Goal: Task Accomplishment & Management: Manage account settings

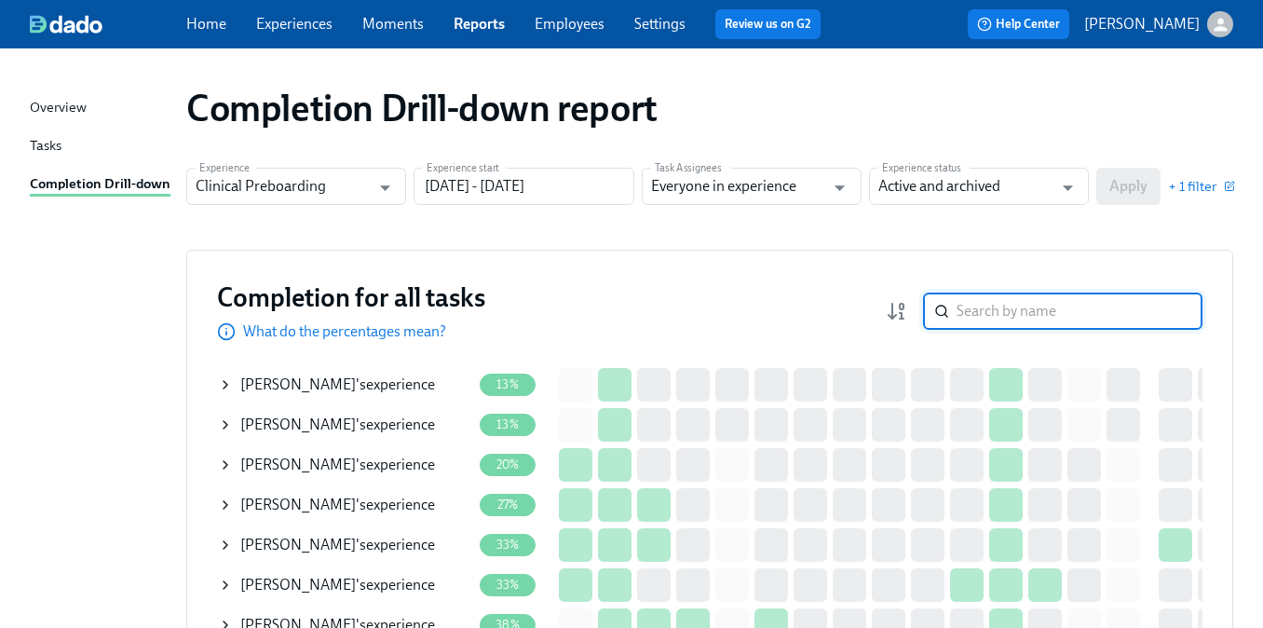
click at [984, 304] on input "search" at bounding box center [1079, 310] width 246 height 37
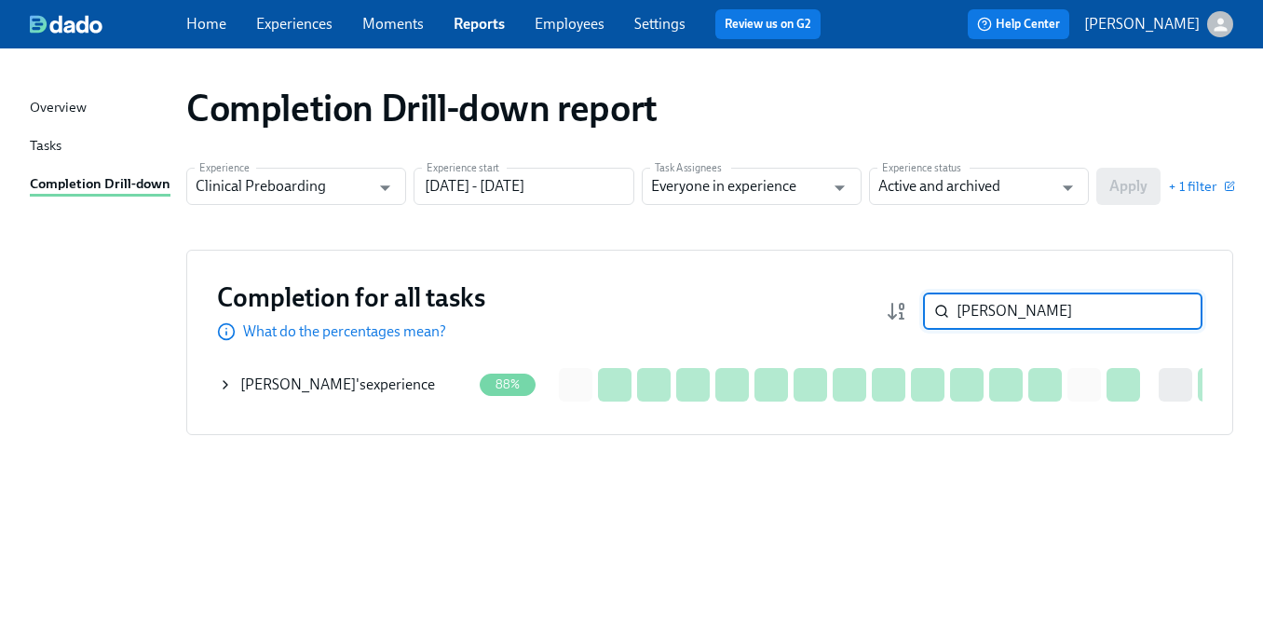
type input "[PERSON_NAME]"
click at [440, 385] on div "[PERSON_NAME] 's experience" at bounding box center [344, 384] width 253 height 37
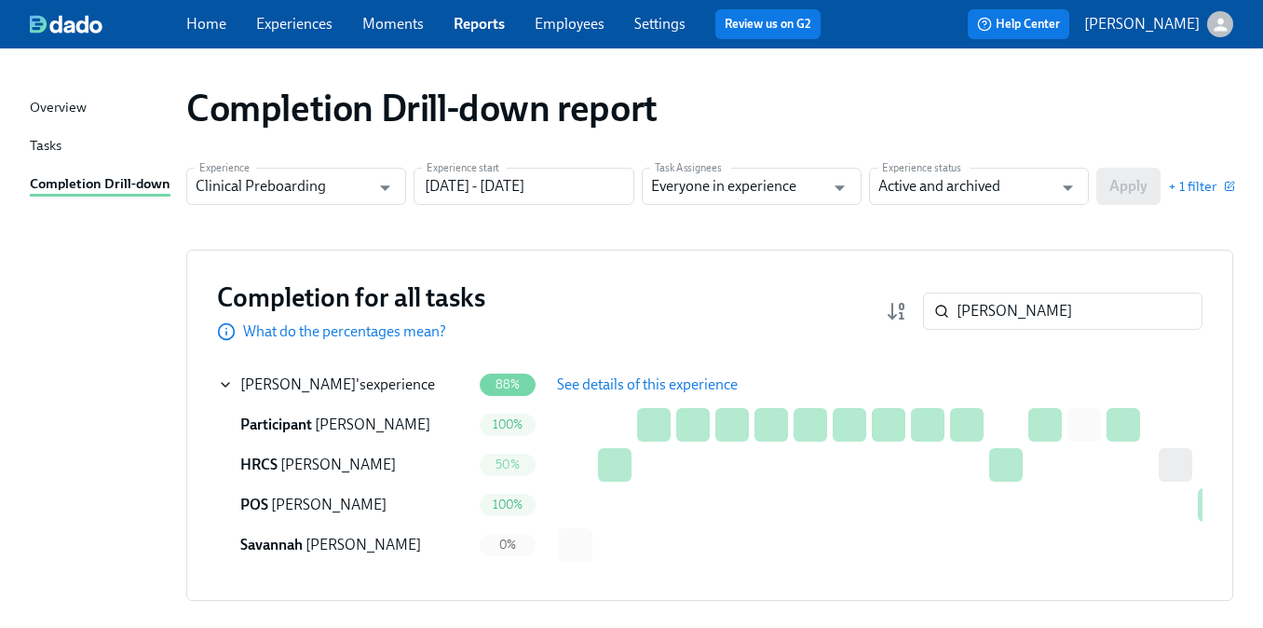
click at [650, 377] on span "See details of this experience" at bounding box center [647, 384] width 181 height 19
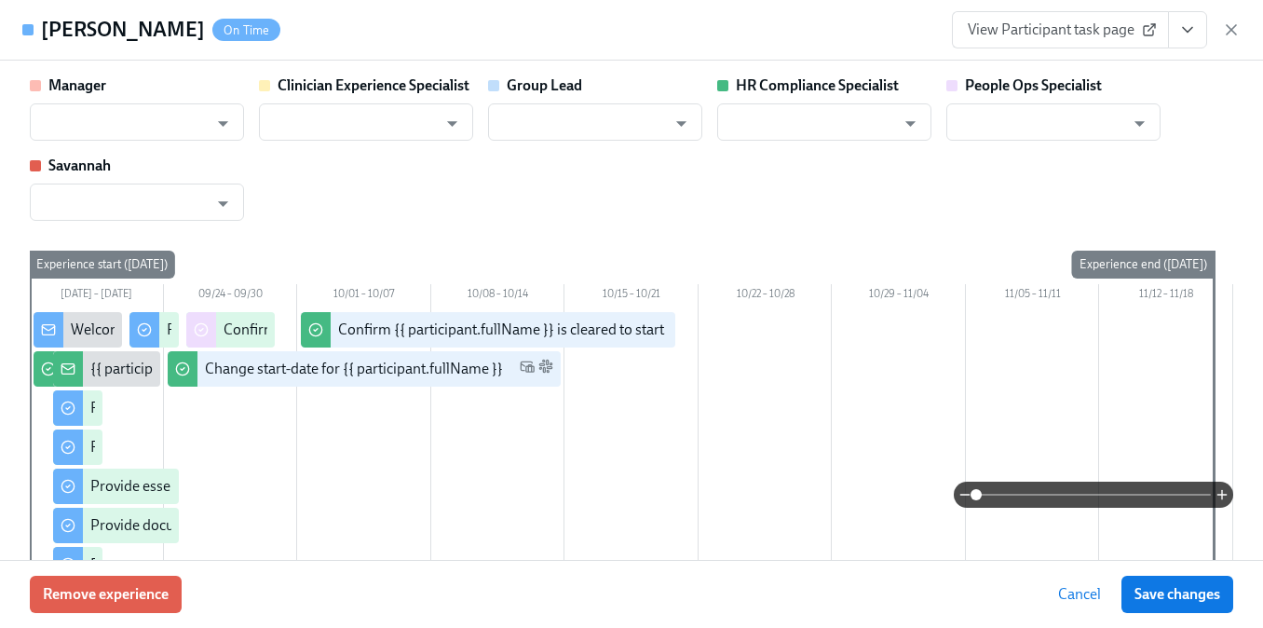
type input "[PERSON_NAME]"
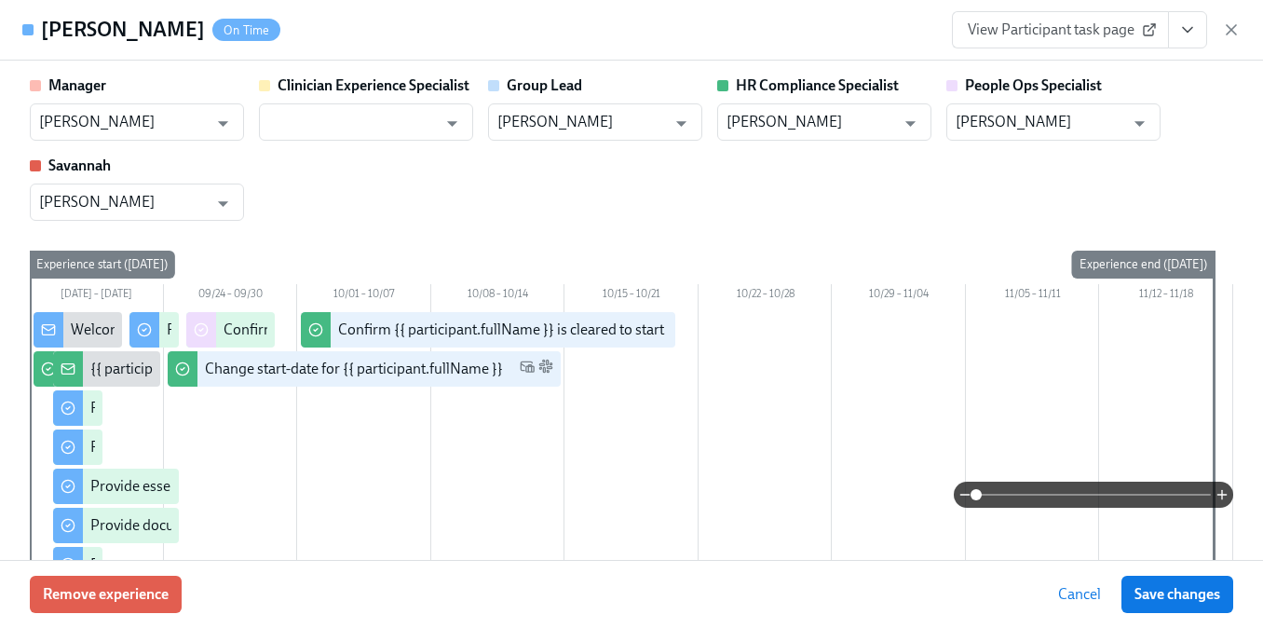
click at [1189, 28] on icon "View task page" at bounding box center [1187, 29] width 19 height 19
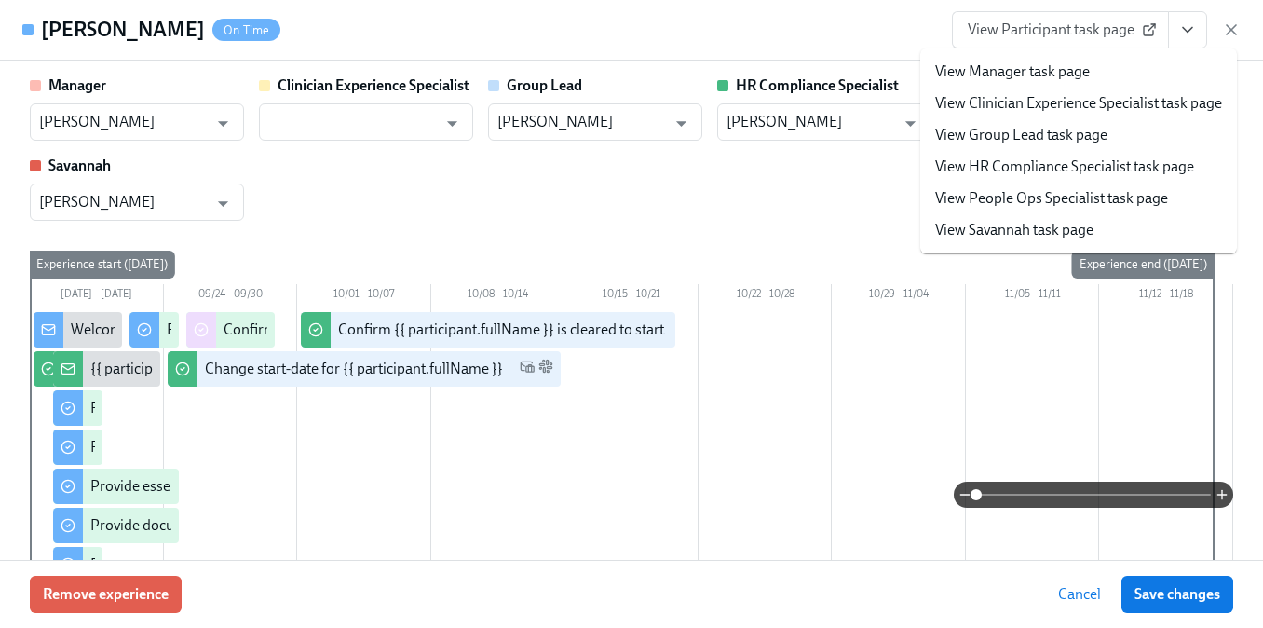
click at [1028, 153] on li "View HR Compliance Specialist task page" at bounding box center [1078, 167] width 317 height 32
click at [997, 158] on link "View HR Compliance Specialist task page" at bounding box center [1064, 166] width 259 height 20
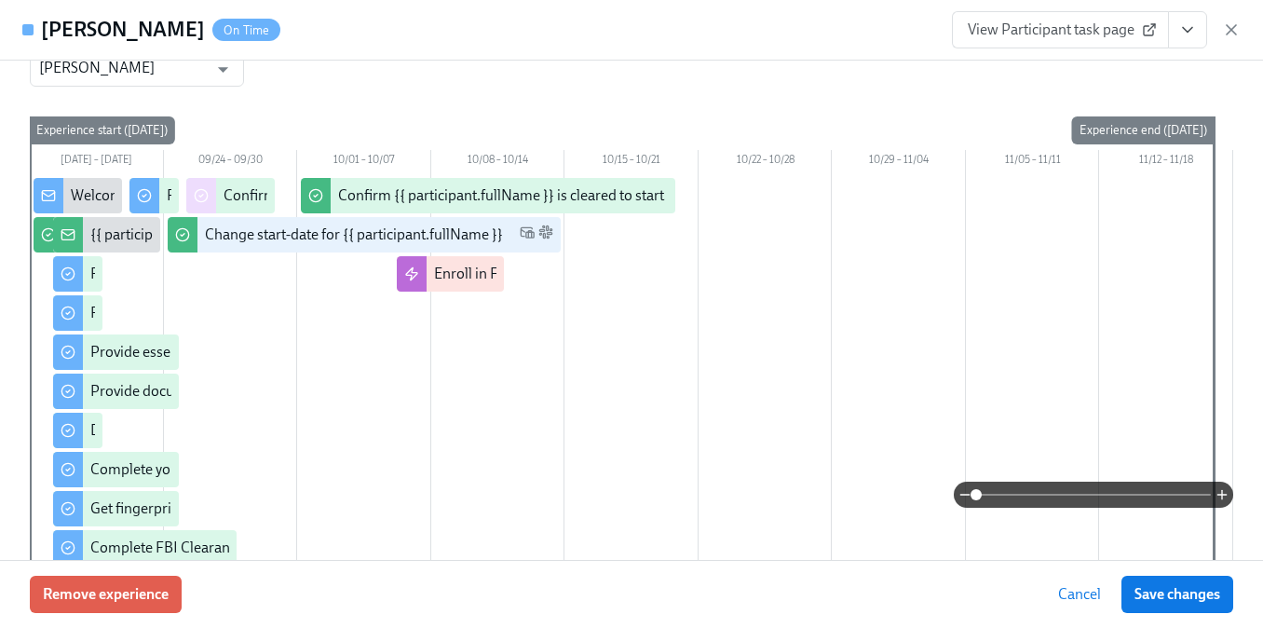
scroll to position [145, 0]
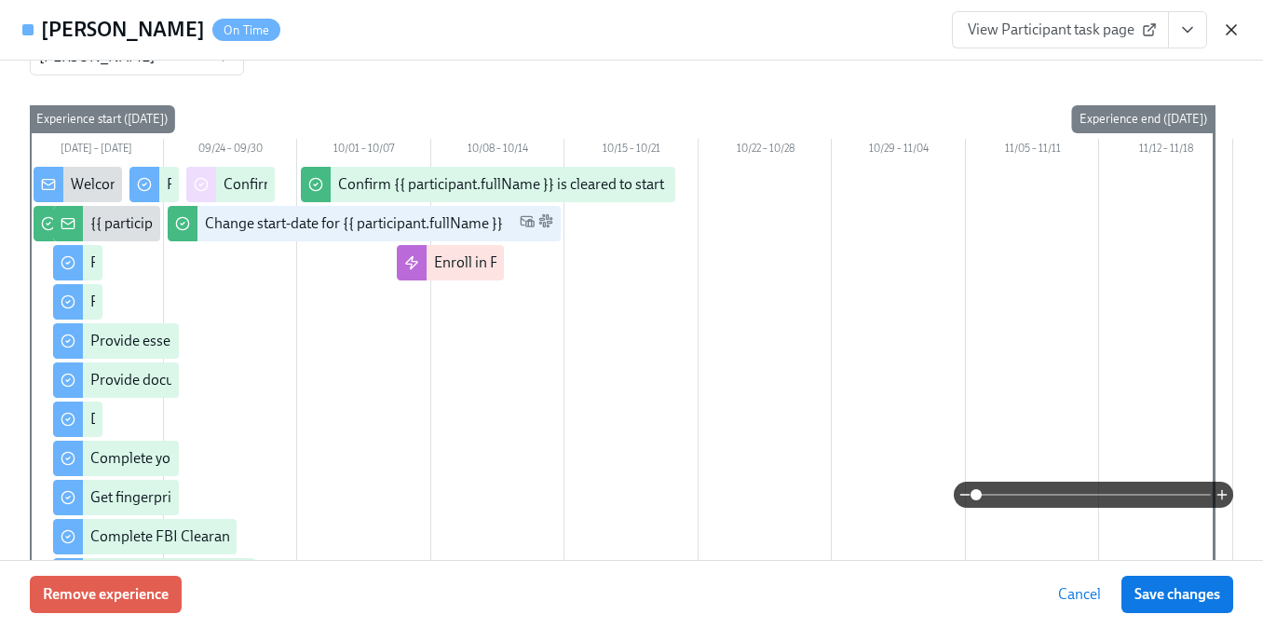
click at [1233, 26] on icon "button" at bounding box center [1231, 29] width 19 height 19
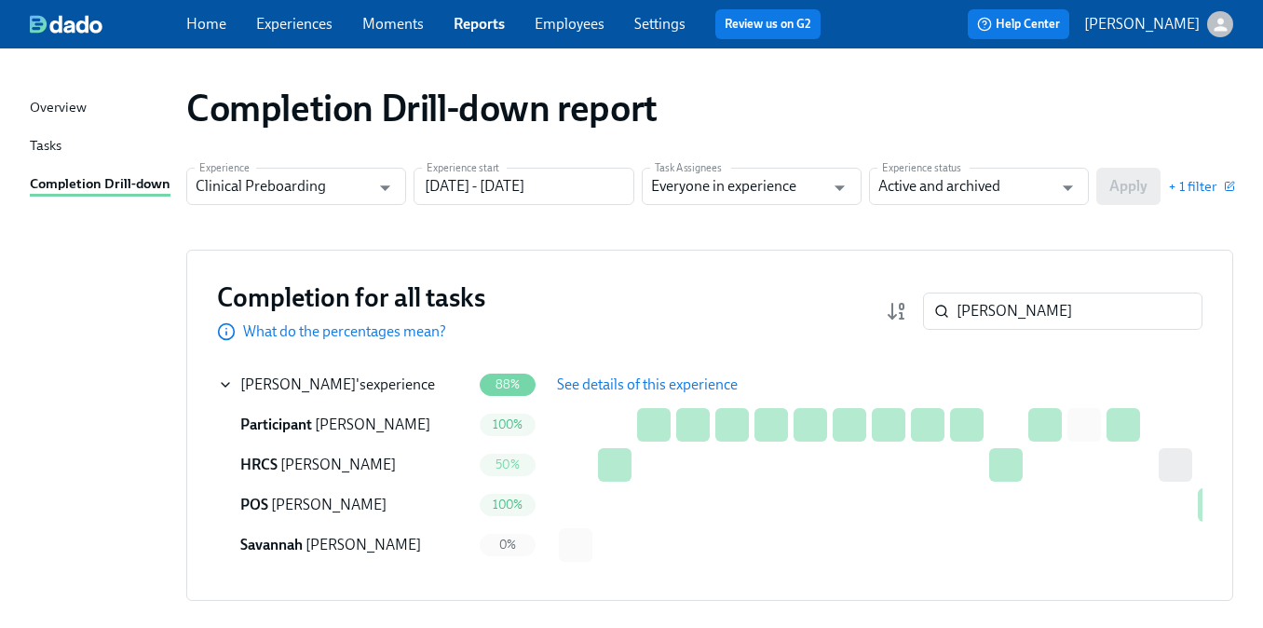
click at [290, 30] on link "Experiences" at bounding box center [294, 24] width 76 height 18
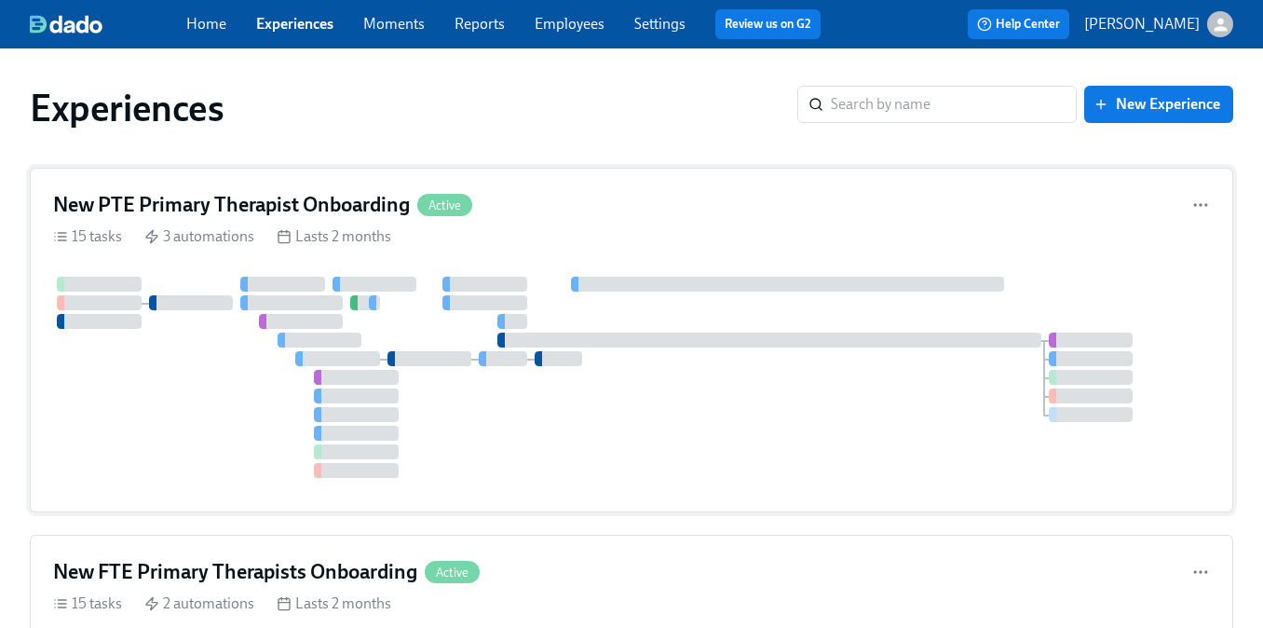
click at [249, 277] on div at bounding box center [282, 284] width 85 height 15
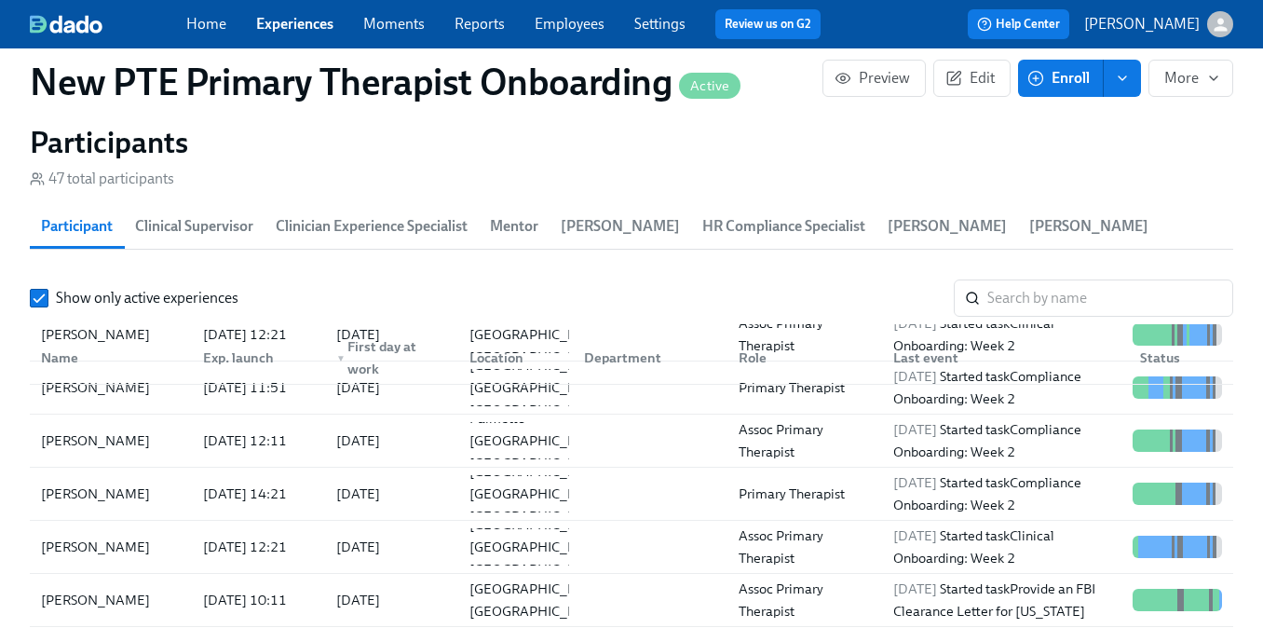
scroll to position [398, 0]
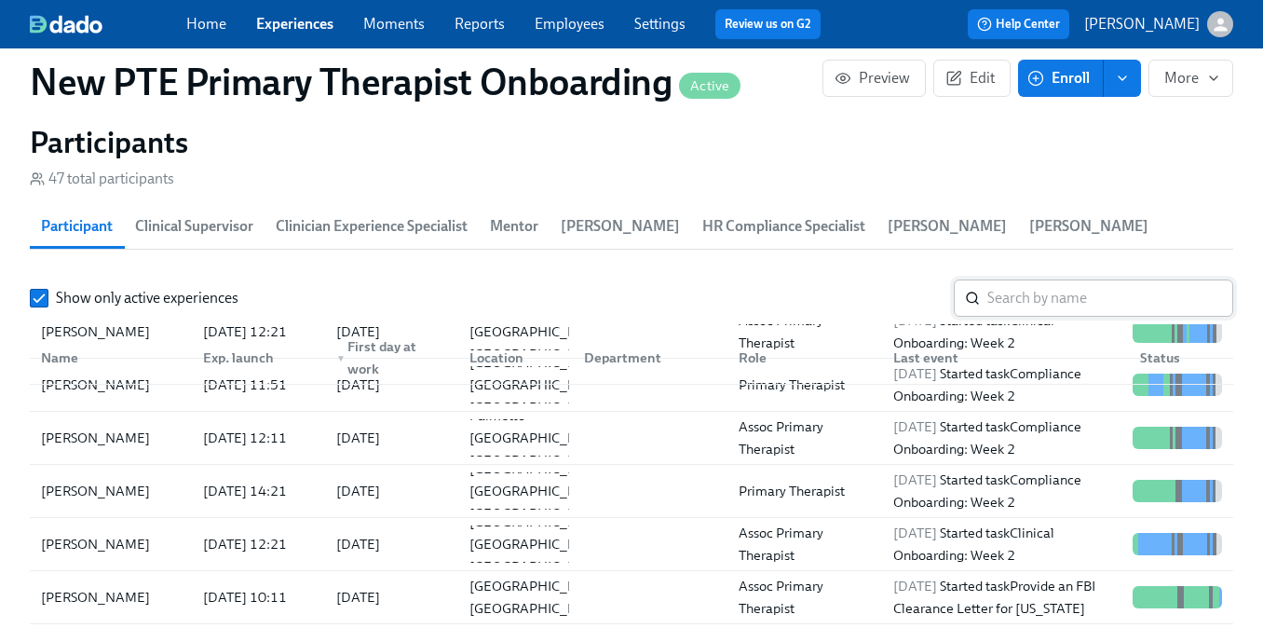
click at [992, 290] on input "search" at bounding box center [1110, 297] width 246 height 37
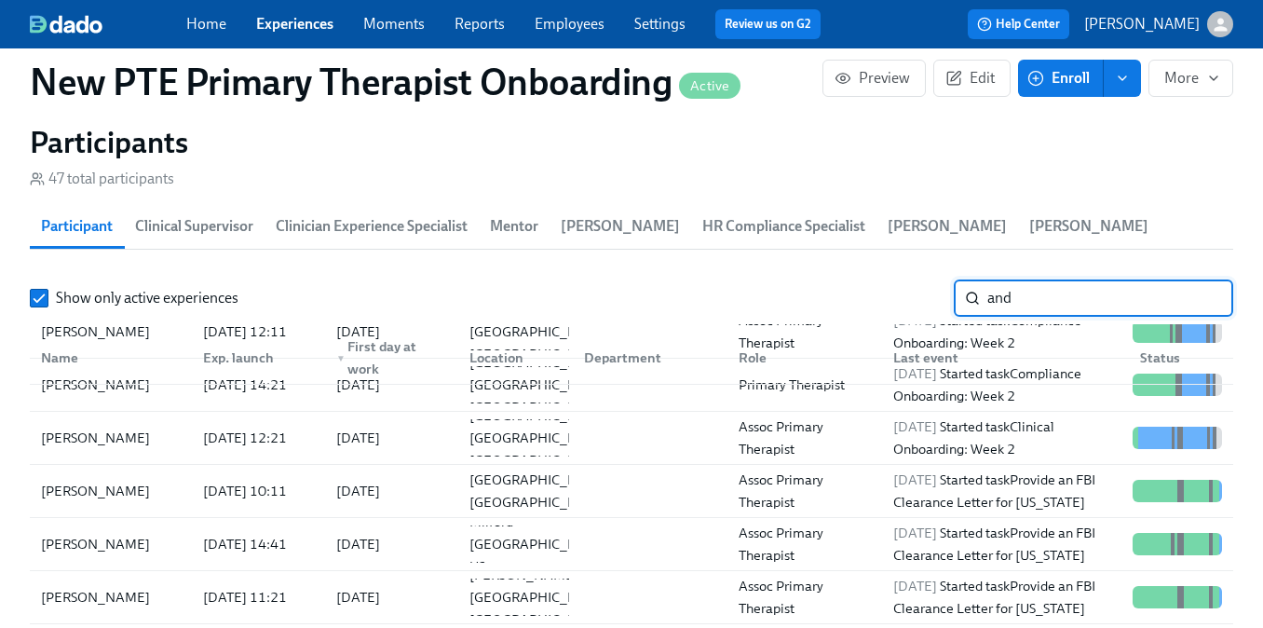
scroll to position [291, 0]
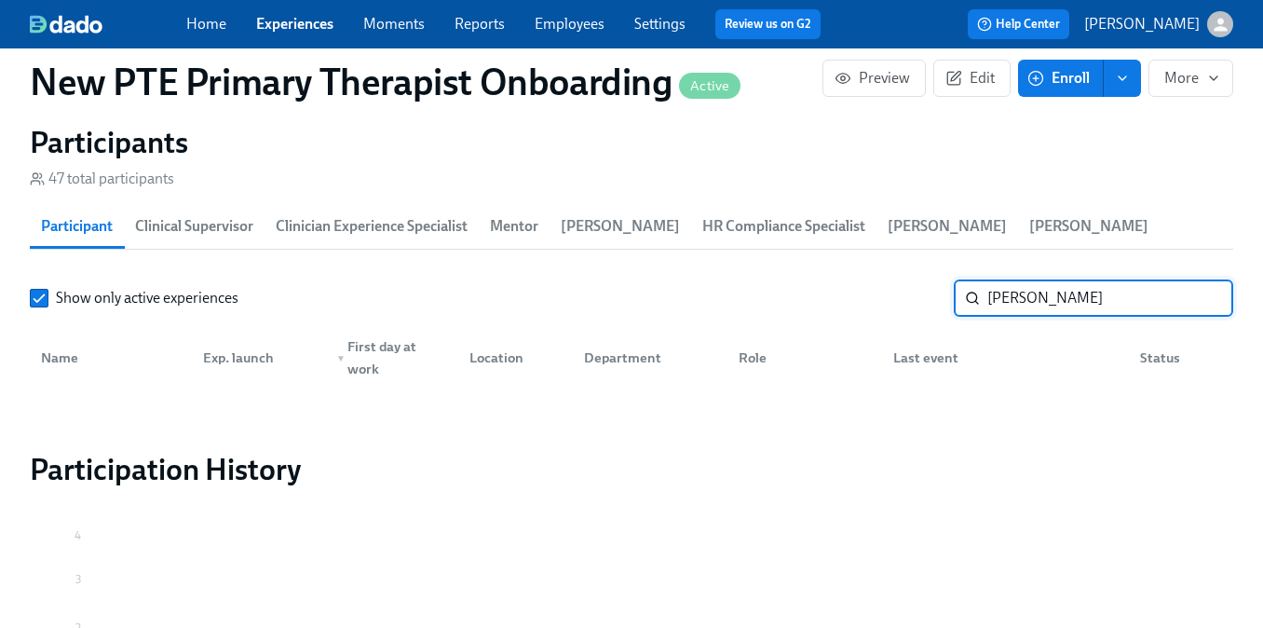
type input "[PERSON_NAME]"
click at [1059, 62] on button "Enroll" at bounding box center [1061, 78] width 86 height 37
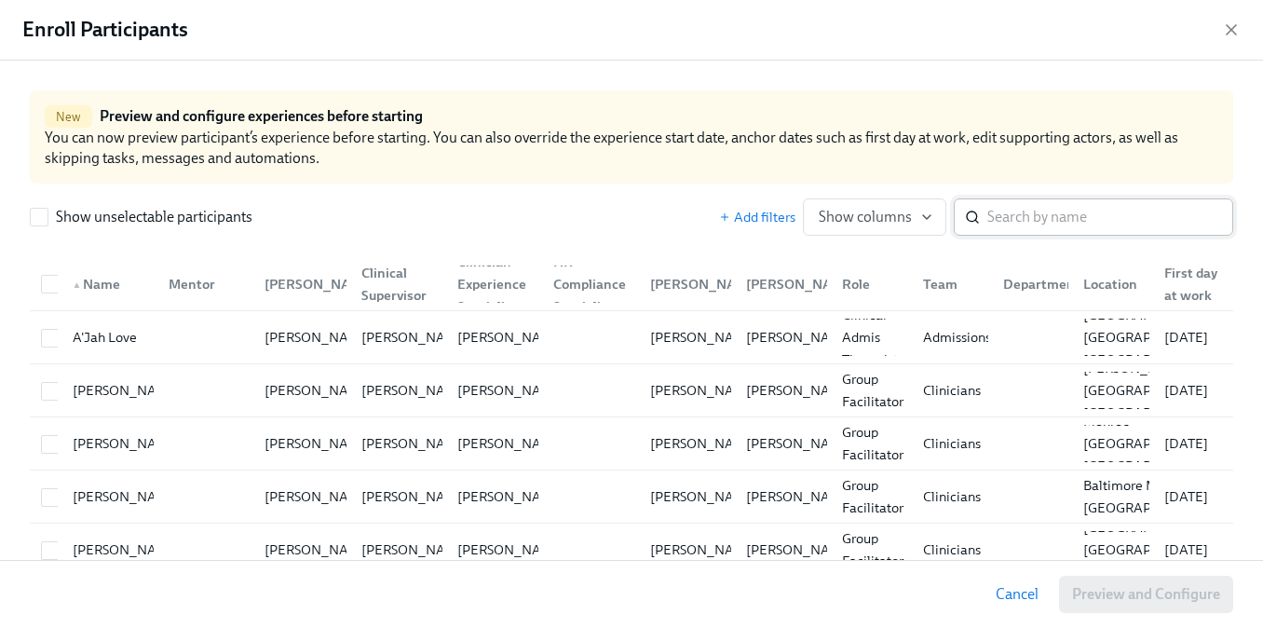
click at [984, 223] on div "​" at bounding box center [1092, 216] width 279 height 37
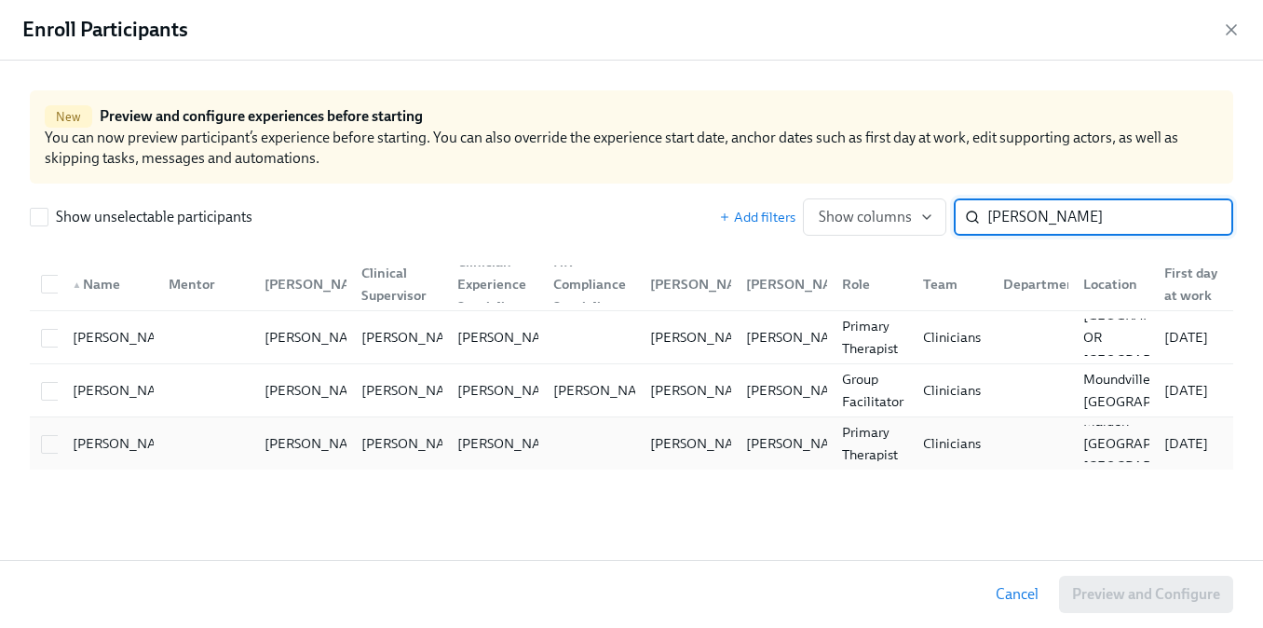
type input "[PERSON_NAME]"
click at [615, 433] on div at bounding box center [586, 443] width 96 height 37
checkbox input "true"
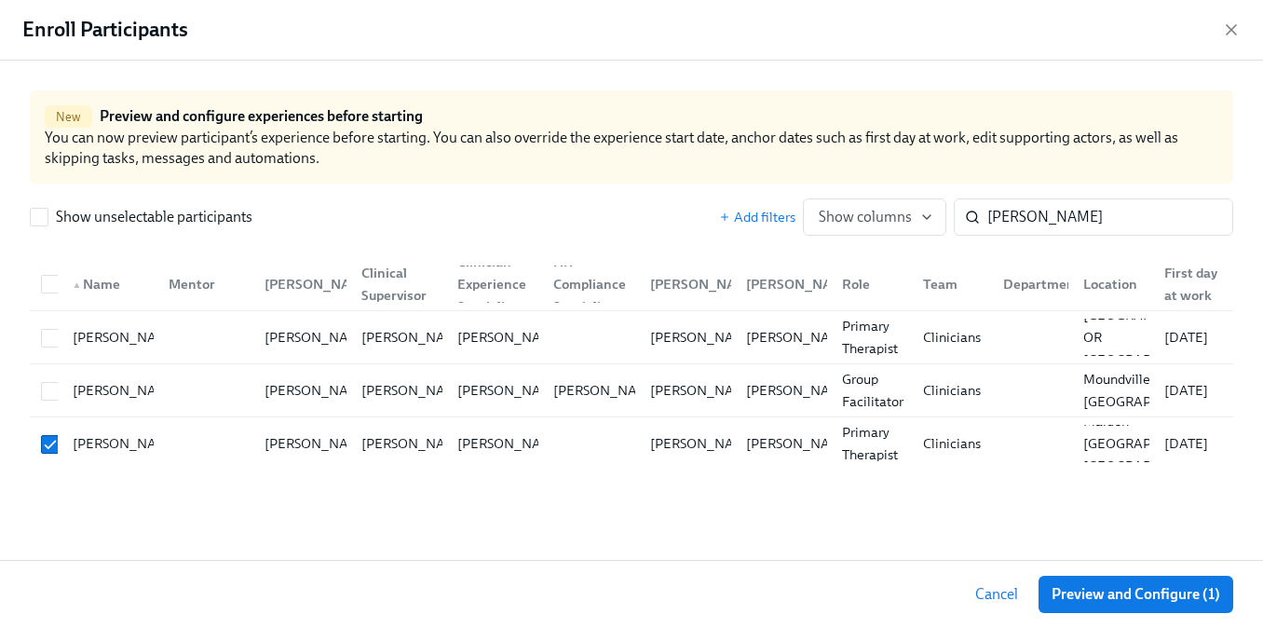
click at [1092, 574] on div "Cancel Preview and Configure (1)" at bounding box center [631, 594] width 1263 height 68
click at [1082, 588] on span "Preview and Configure (1)" at bounding box center [1135, 594] width 169 height 19
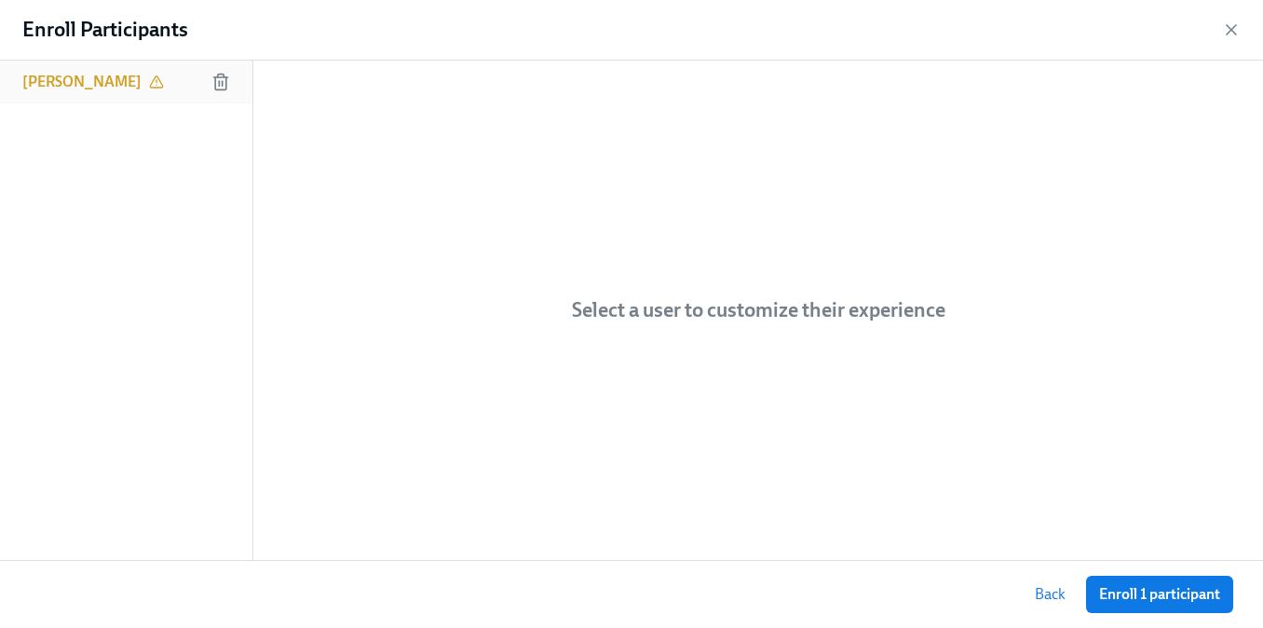
click at [162, 85] on div "[PERSON_NAME]" at bounding box center [126, 82] width 252 height 43
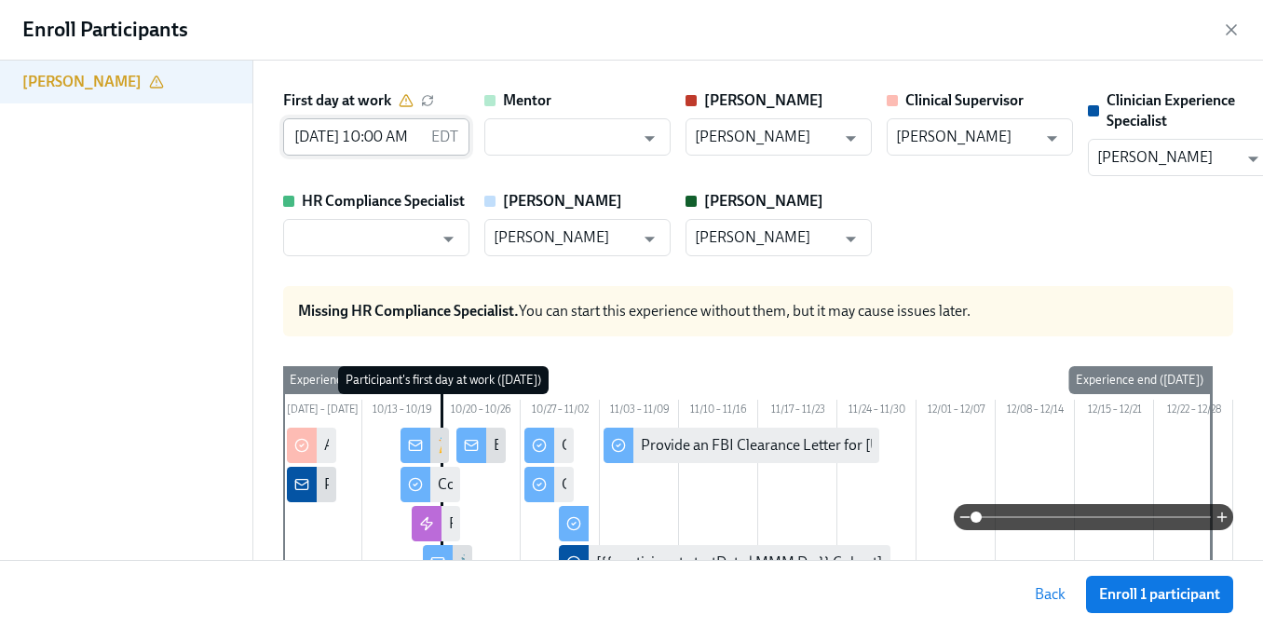
click at [367, 138] on input "[DATE] 10:00 AM" at bounding box center [353, 136] width 141 height 37
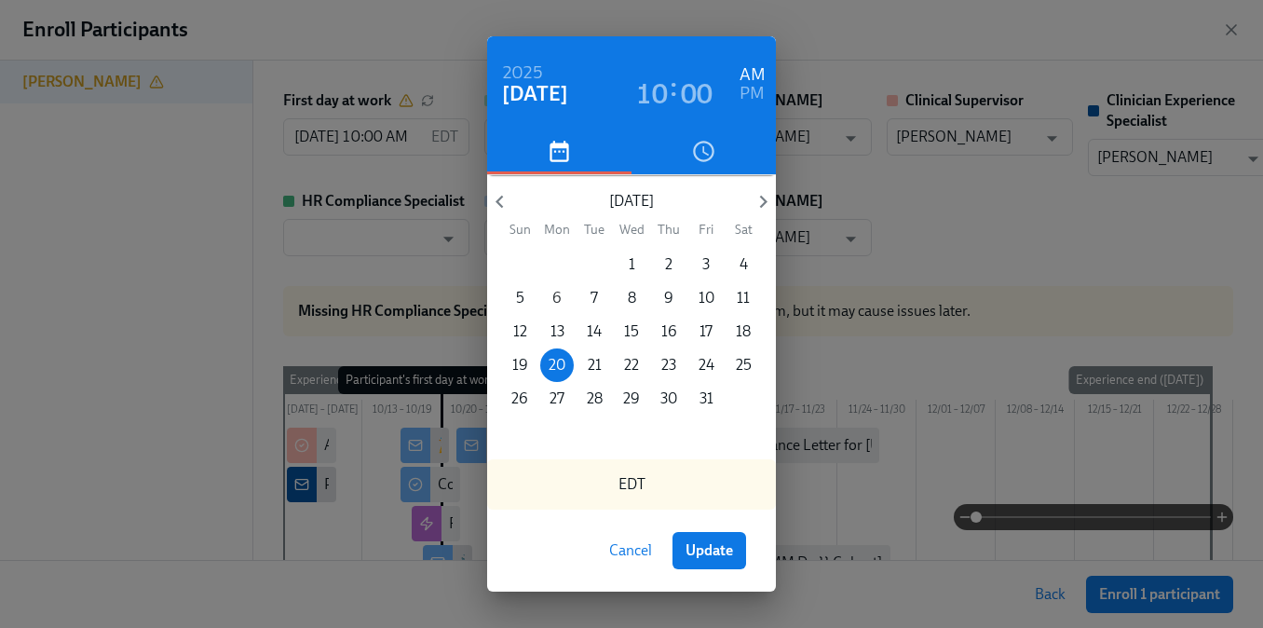
click at [557, 303] on p "6" at bounding box center [556, 298] width 9 height 20
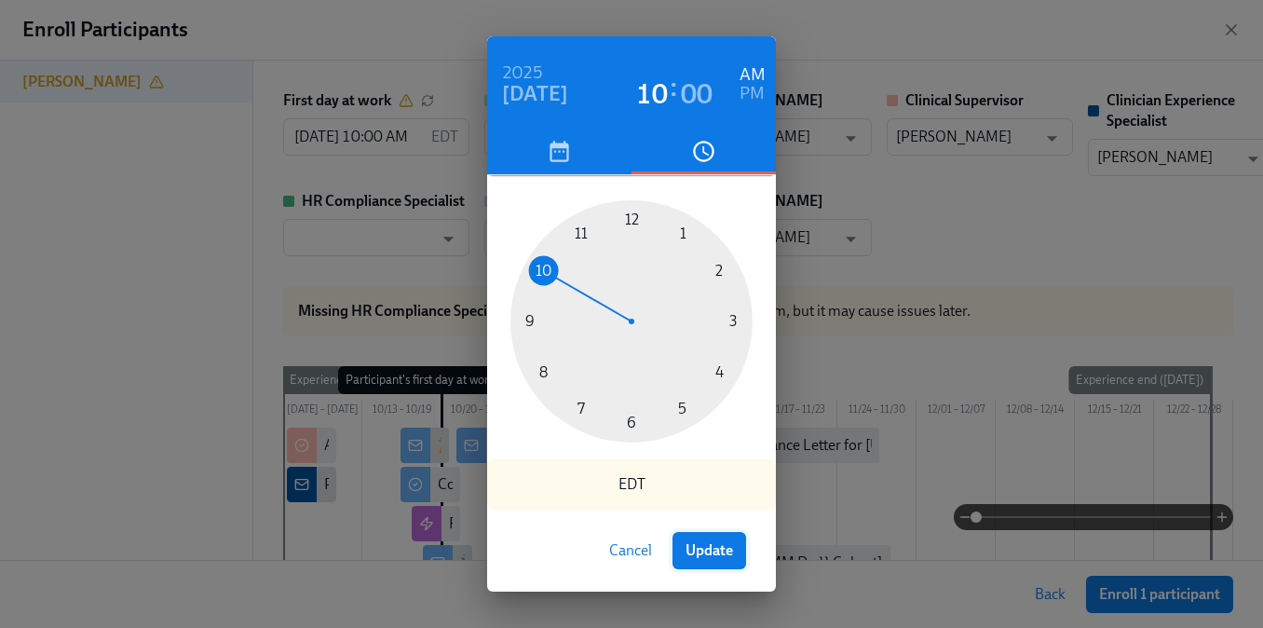
click at [692, 544] on span "Update" at bounding box center [708, 550] width 47 height 19
type input "[DATE] 10:00 AM"
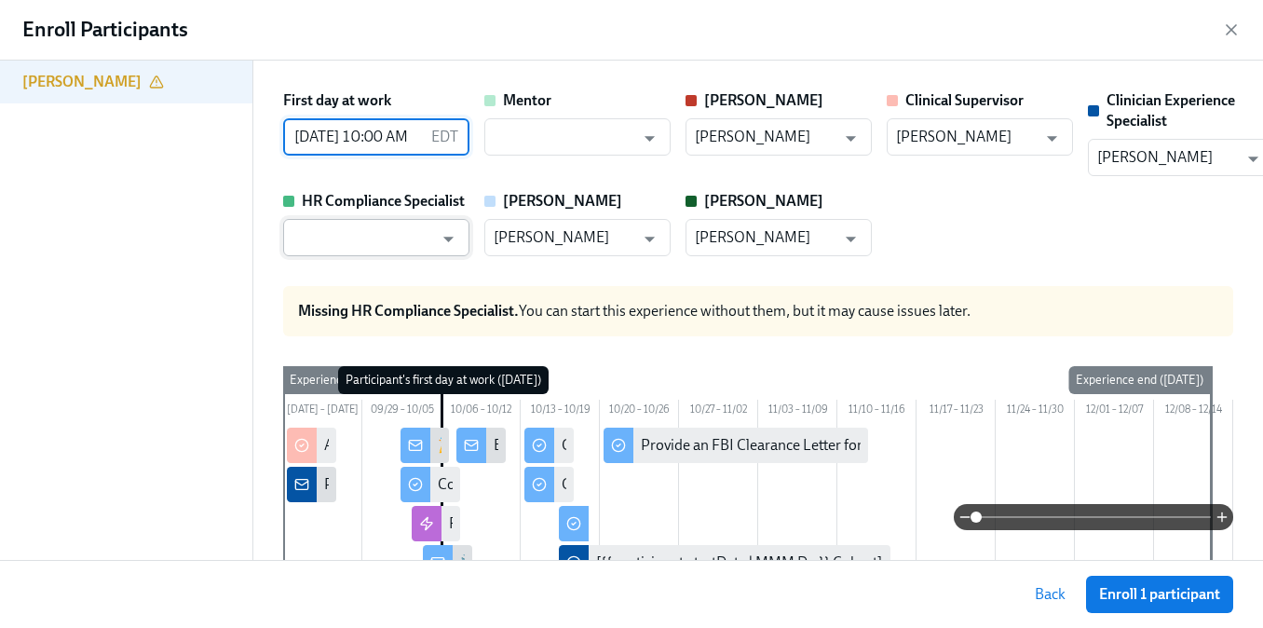
click at [420, 239] on input "text" at bounding box center [362, 237] width 141 height 37
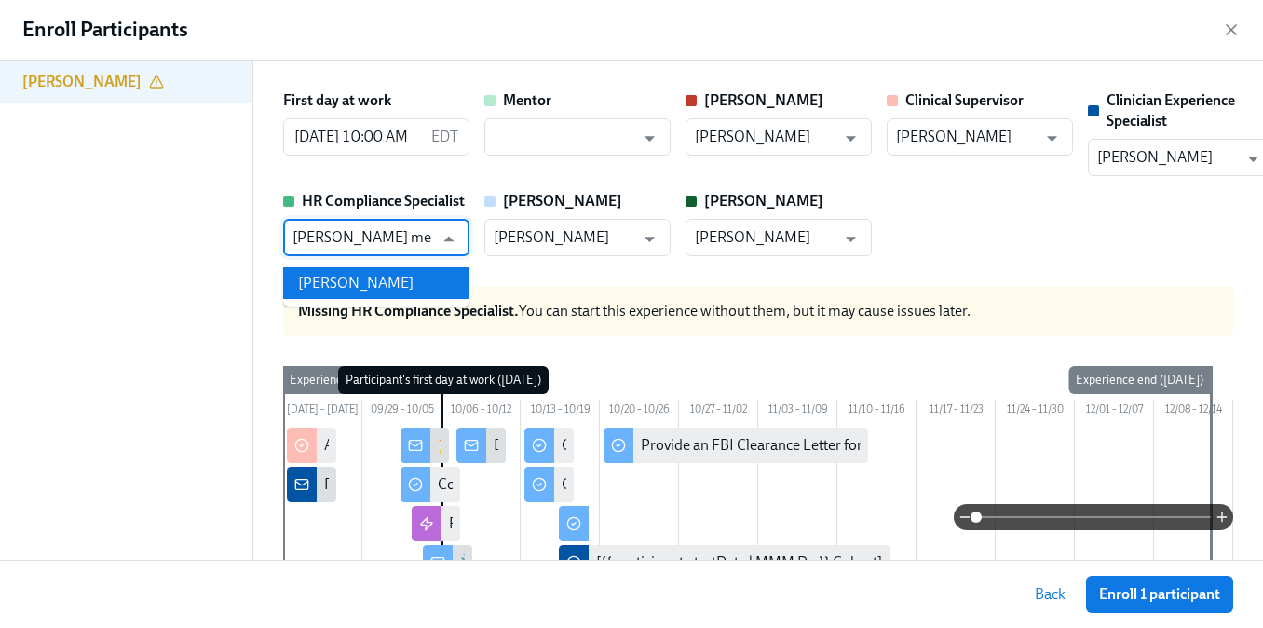
click at [360, 290] on li "[PERSON_NAME]" at bounding box center [376, 283] width 186 height 32
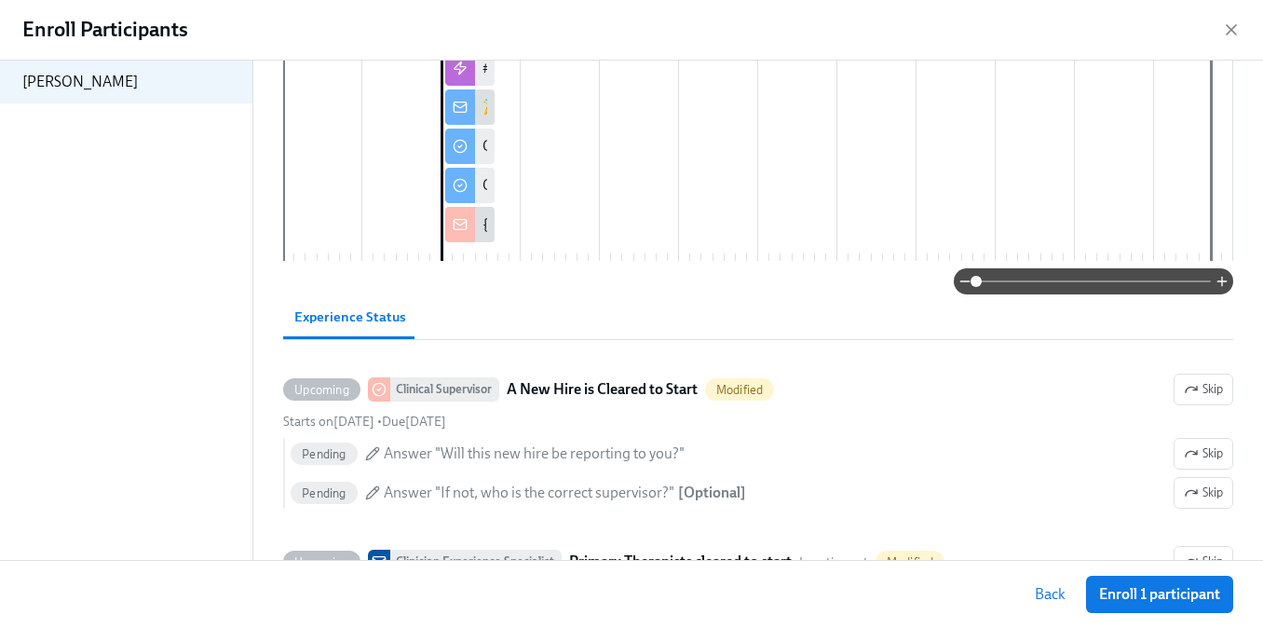
scroll to position [490, 0]
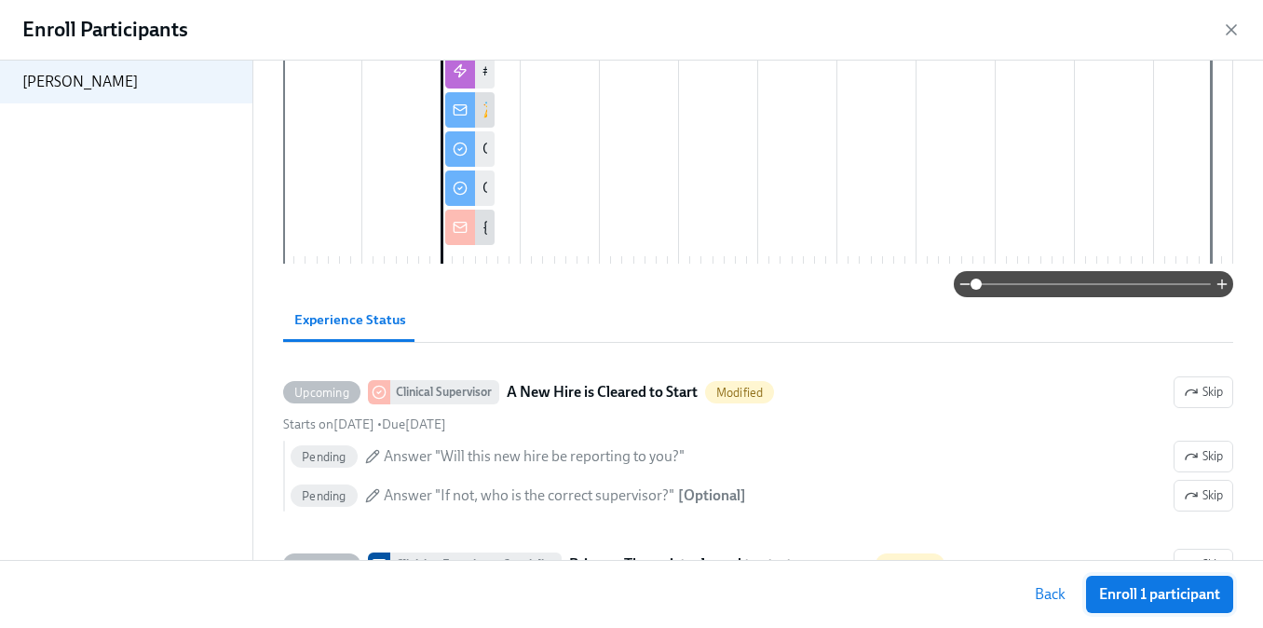
type input "[PERSON_NAME]"
click at [1131, 601] on span "Enroll 1 participant" at bounding box center [1159, 594] width 121 height 19
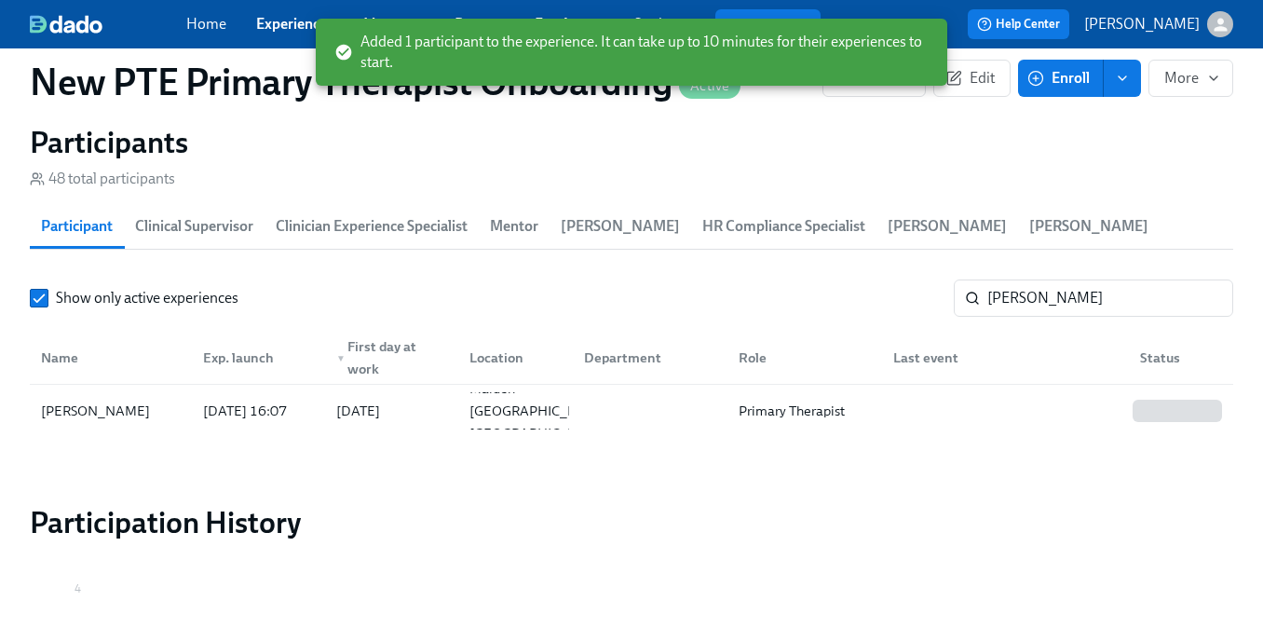
scroll to position [0, 16141]
click at [380, 409] on div "[DATE]" at bounding box center [358, 410] width 44 height 22
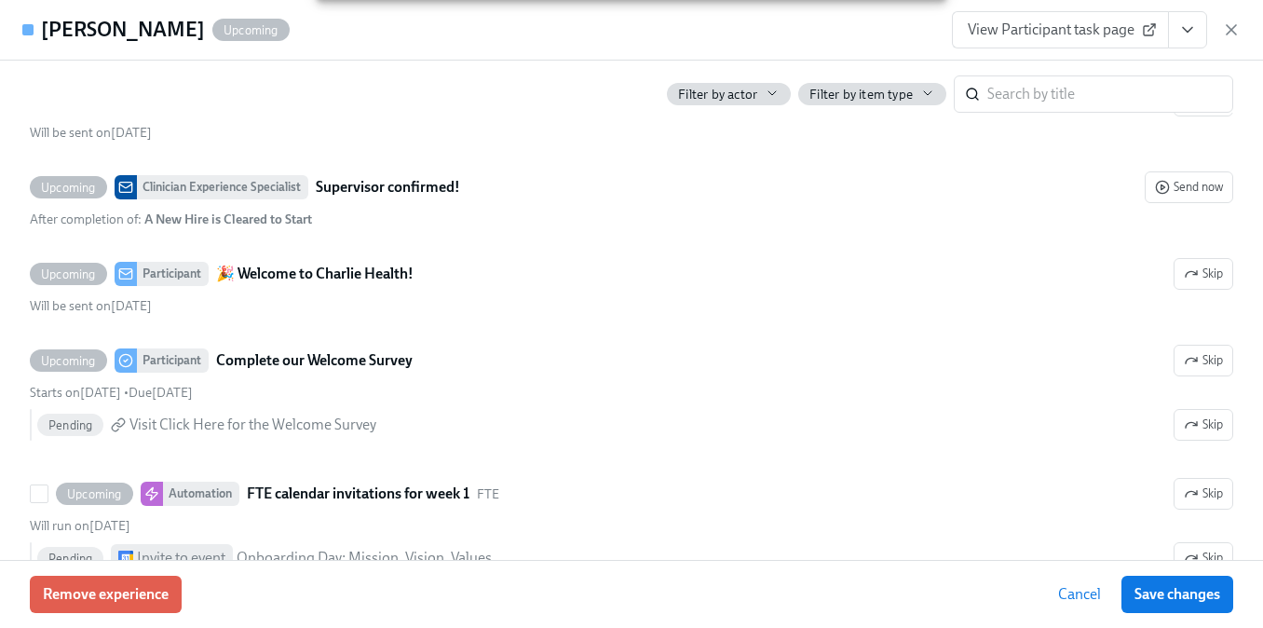
scroll to position [1003, 0]
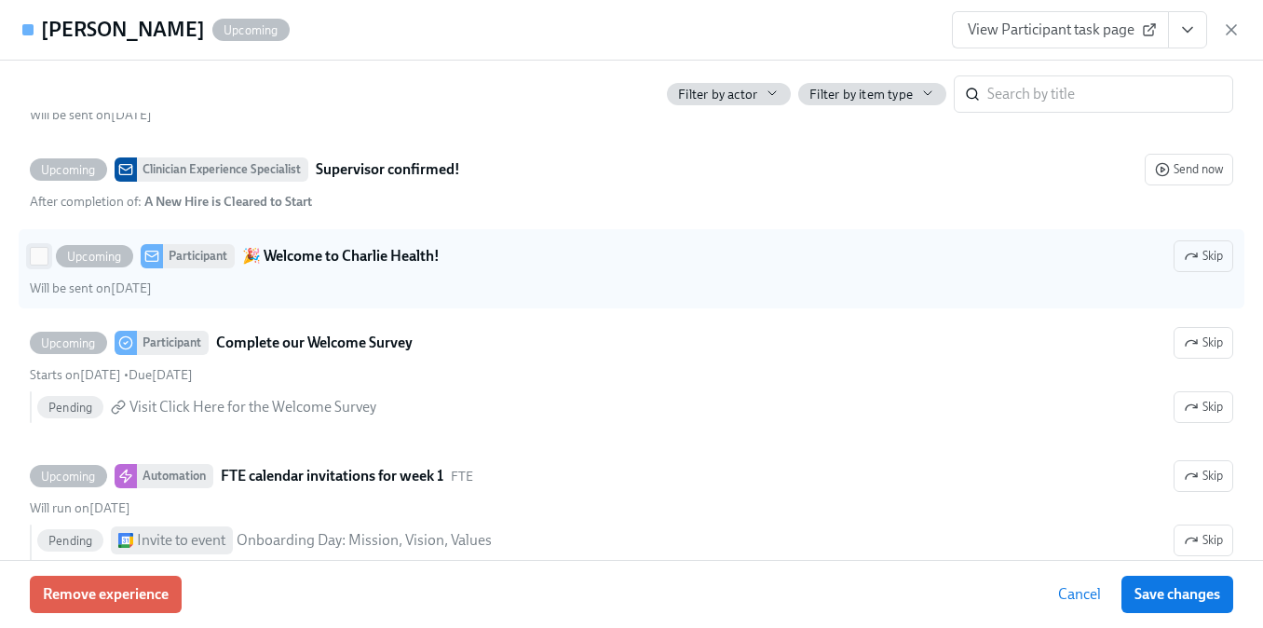
click at [40, 264] on input "Upcoming Participant 🎉 Welcome to Charlie Health! Skip Will be sent on [DATE]" at bounding box center [39, 256] width 17 height 17
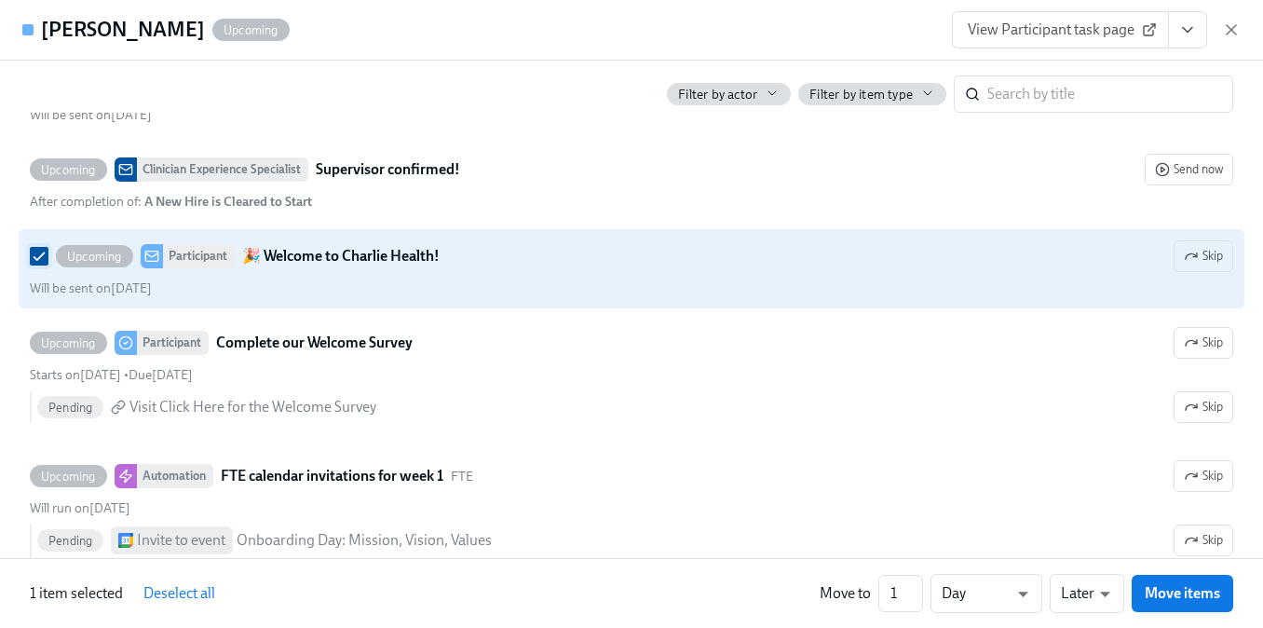
click at [36, 264] on input "Upcoming Participant 🎉 Welcome to Charlie Health! Skip Will be sent on [DATE]" at bounding box center [39, 256] width 17 height 17
checkbox input "false"
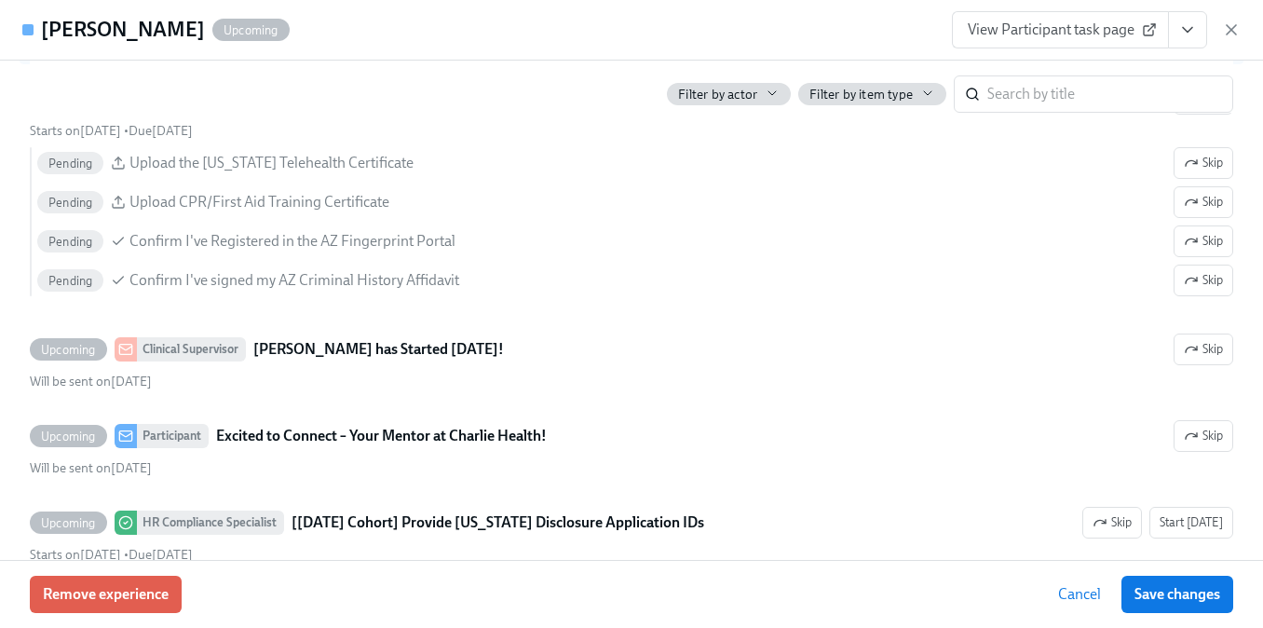
scroll to position [2721, 0]
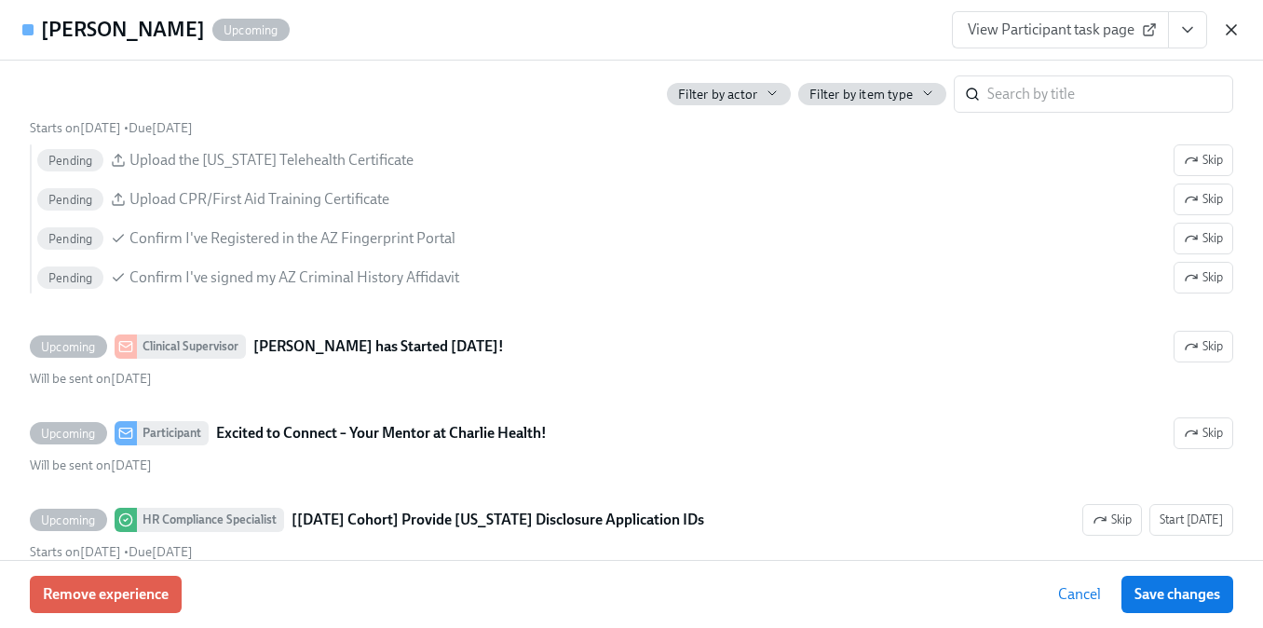
click at [1227, 22] on icon "button" at bounding box center [1231, 29] width 19 height 19
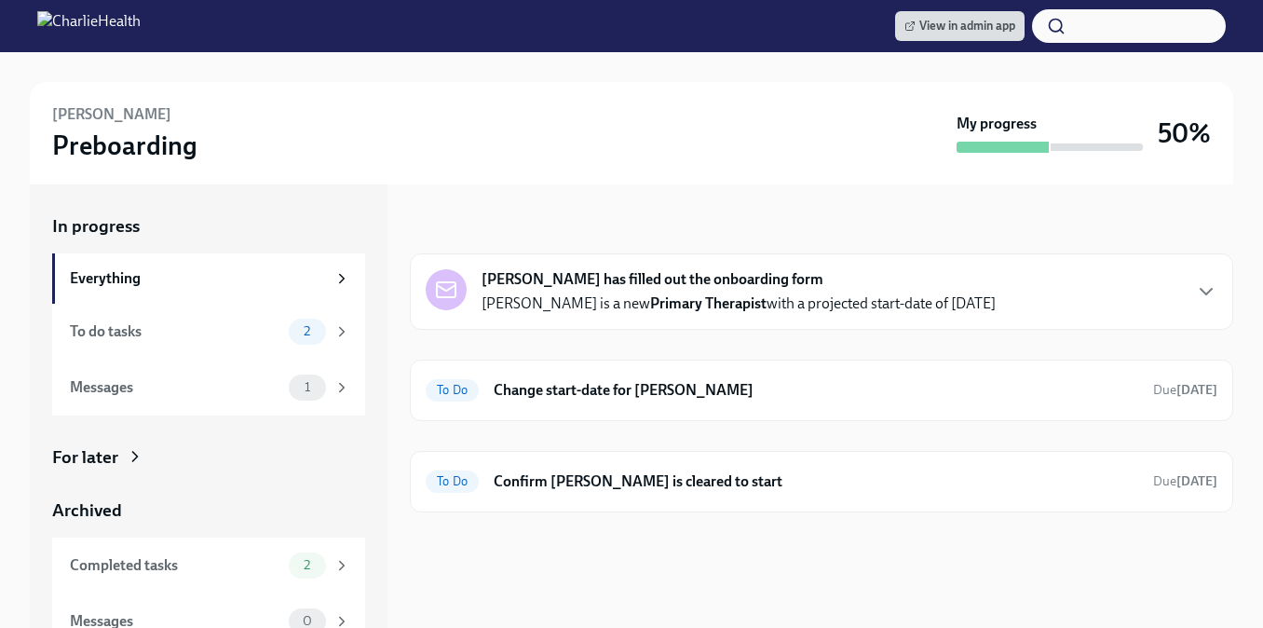
scroll to position [343, 0]
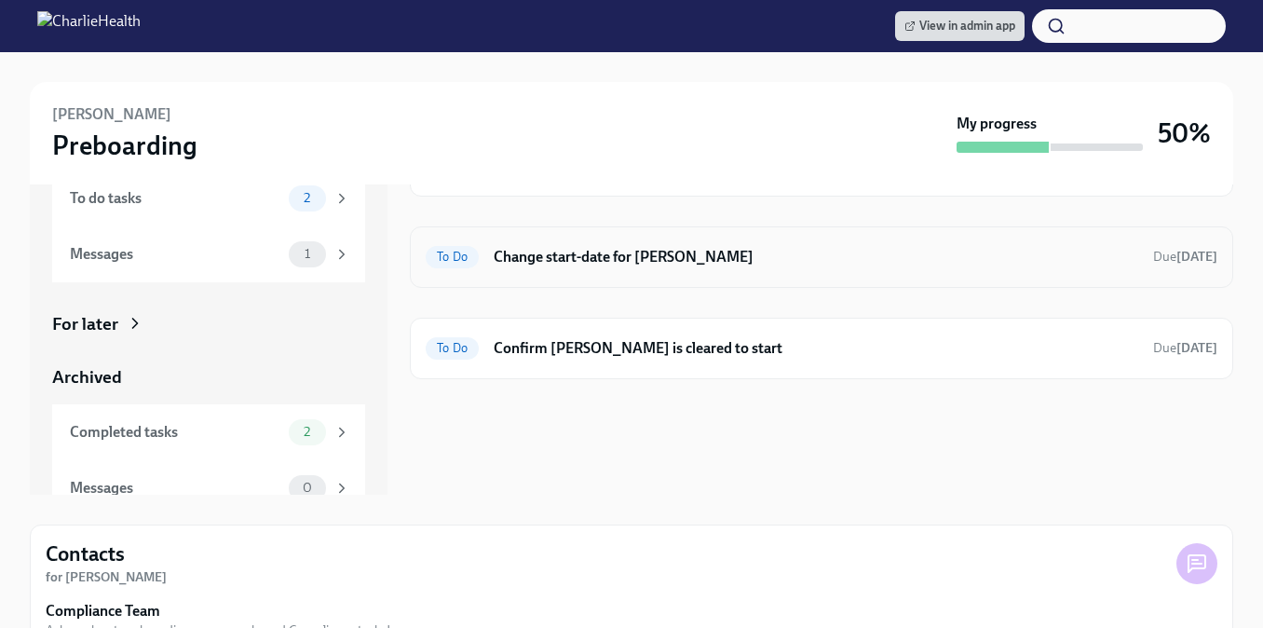
click at [552, 271] on div "To Do Change start-date for Andrea Murphy Due in 8 days" at bounding box center [821, 256] width 823 height 61
click at [542, 262] on h6 "Change start-date for [PERSON_NAME]" at bounding box center [815, 257] width 644 height 20
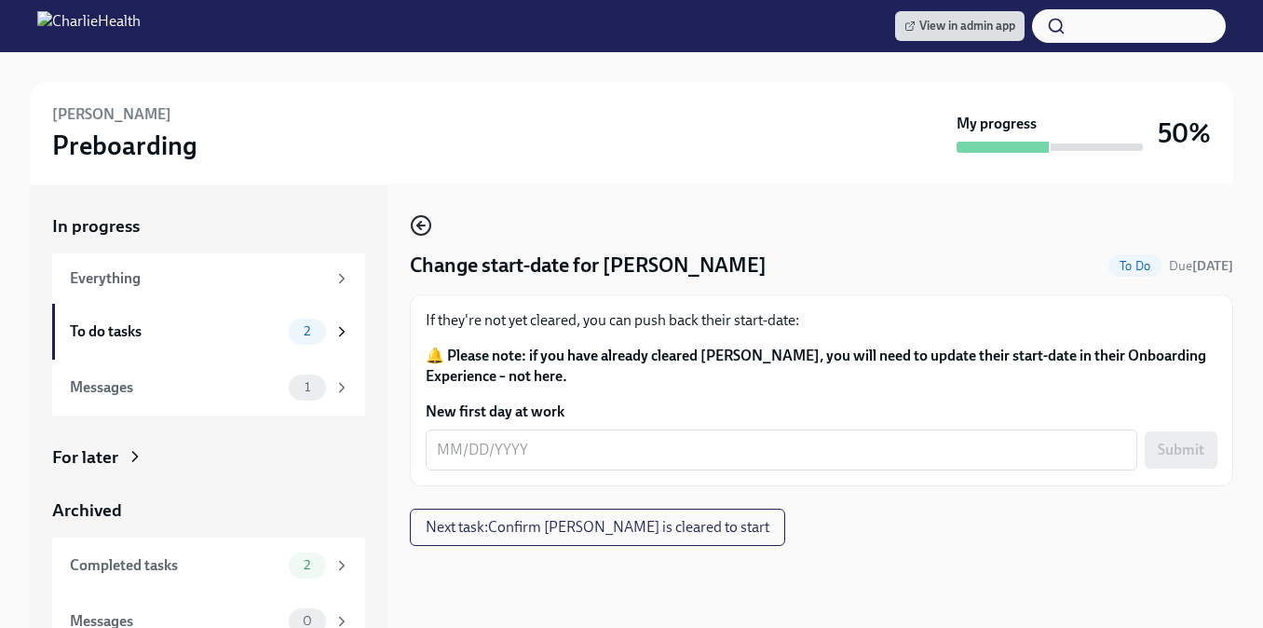
click at [420, 221] on icon "button" at bounding box center [421, 225] width 22 height 22
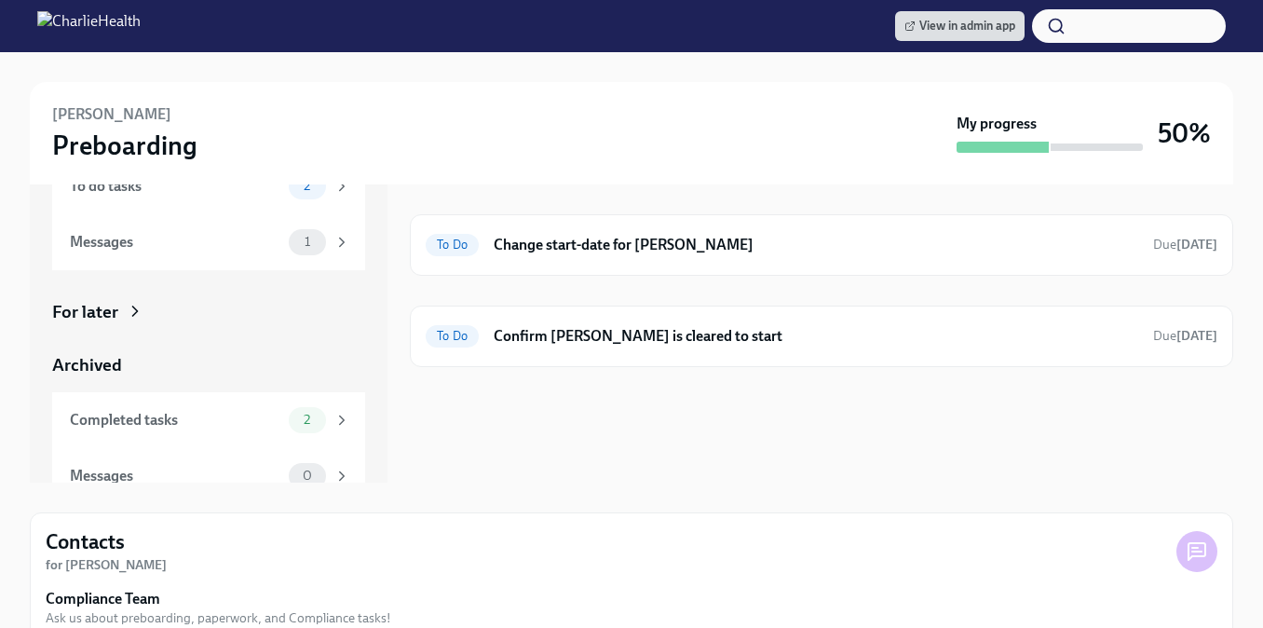
scroll to position [335, 0]
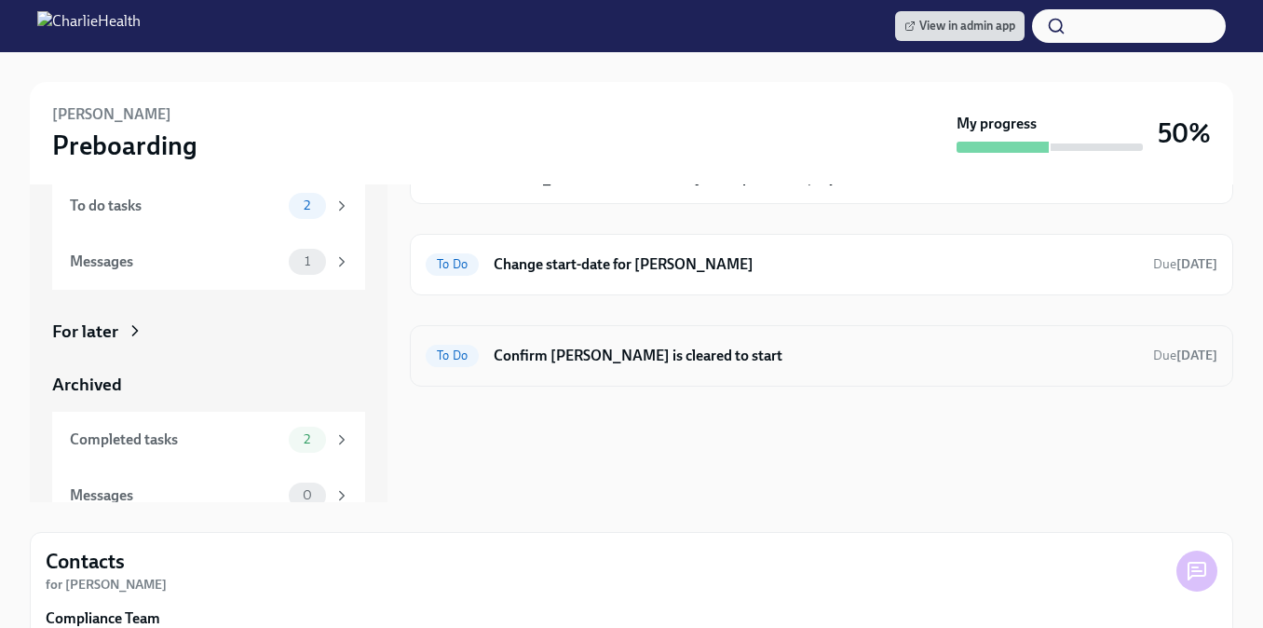
click at [544, 365] on h6 "Confirm [PERSON_NAME] is cleared to start" at bounding box center [815, 355] width 644 height 20
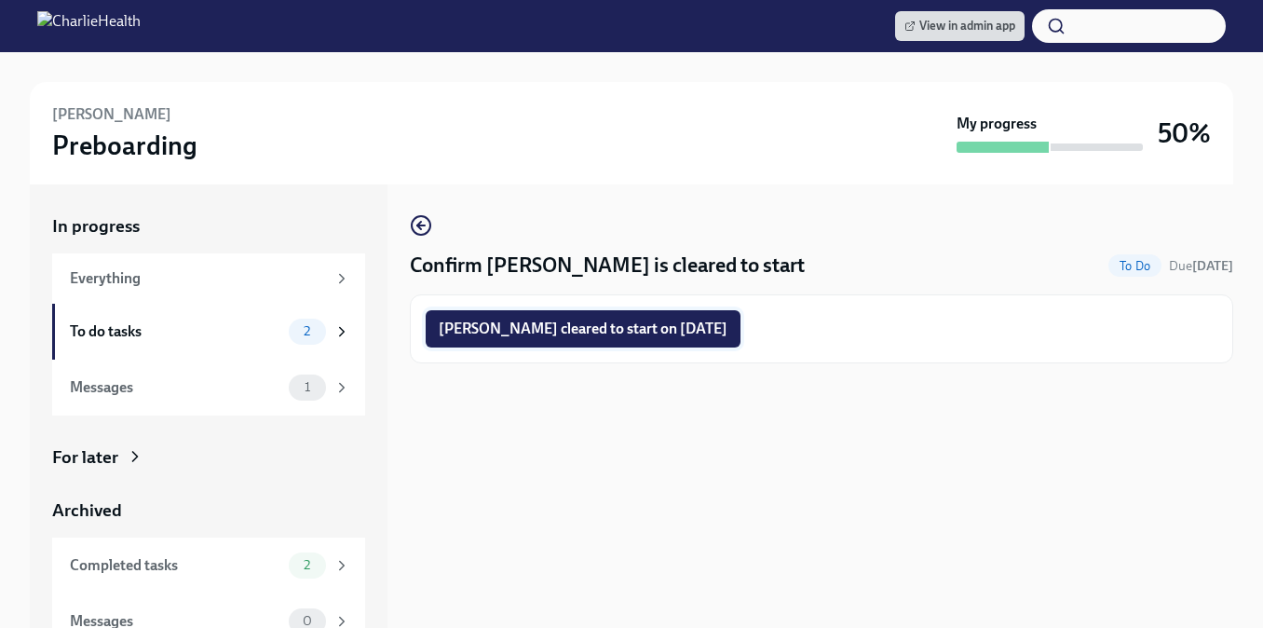
click at [630, 331] on span "Andrea Murphy cleared to start on 10/06/2025" at bounding box center [583, 328] width 289 height 19
